Goal: Task Accomplishment & Management: Use online tool/utility

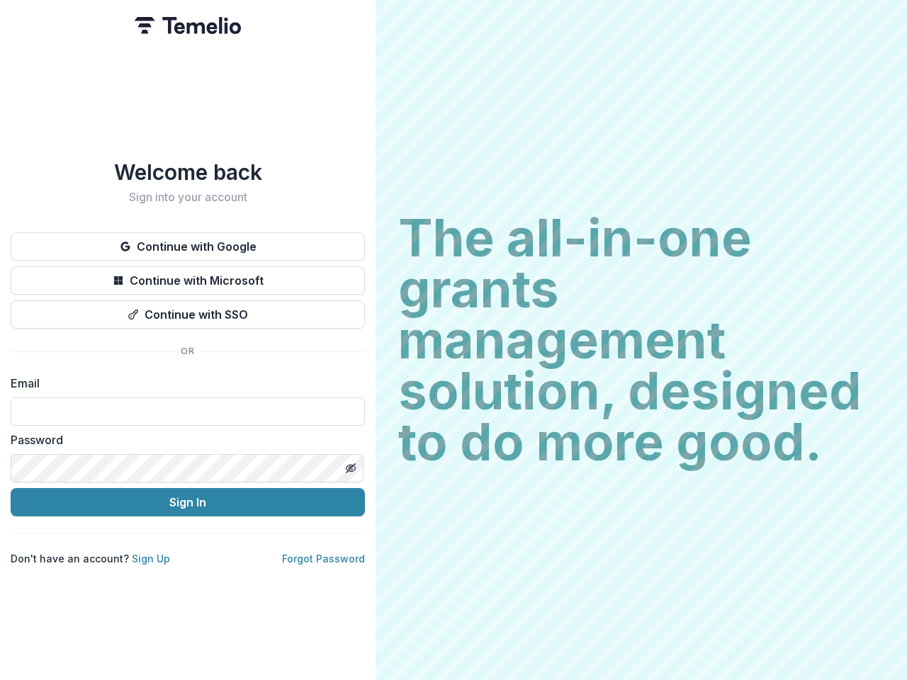
click at [453, 340] on h2 "The all-in-one grants management solution, designed to do more good." at bounding box center [641, 340] width 486 height 255
click at [188, 241] on button "Continue with Google" at bounding box center [188, 246] width 354 height 28
click at [188, 275] on button "Continue with Microsoft" at bounding box center [188, 280] width 354 height 28
click at [188, 309] on button "Continue with SSO" at bounding box center [188, 314] width 354 height 28
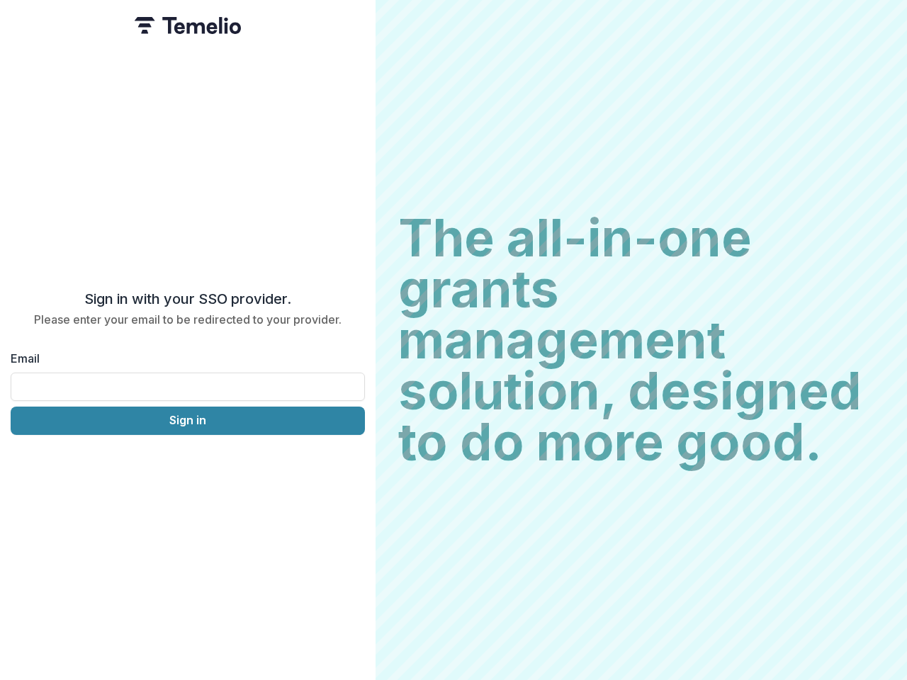
click at [350, 463] on div "Sign in with your SSO provider. Please enter your email to be redirected to you…" at bounding box center [188, 340] width 376 height 680
